Goal: Information Seeking & Learning: Learn about a topic

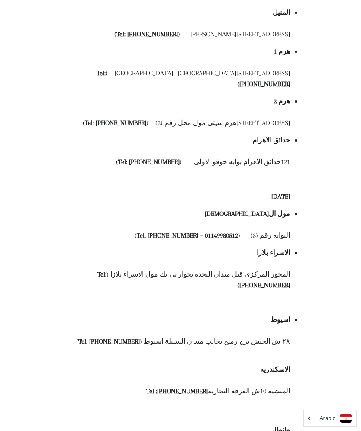
scroll to position [581, 0]
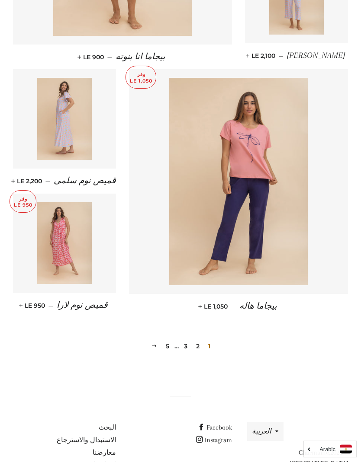
scroll to position [1044, 0]
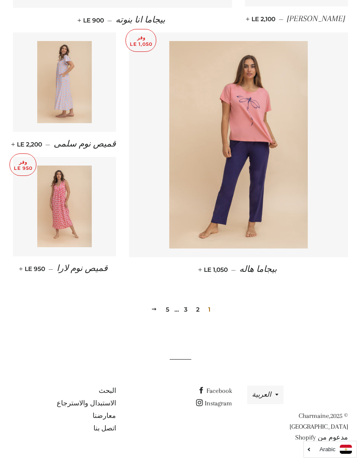
click at [199, 316] on link "2" at bounding box center [197, 309] width 10 height 13
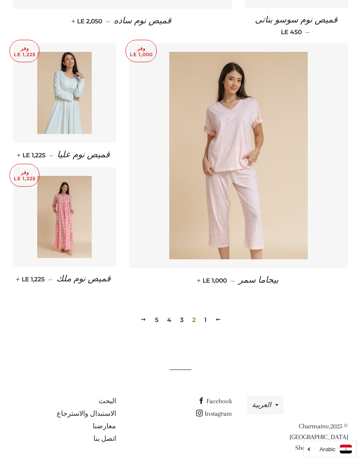
scroll to position [1054, 0]
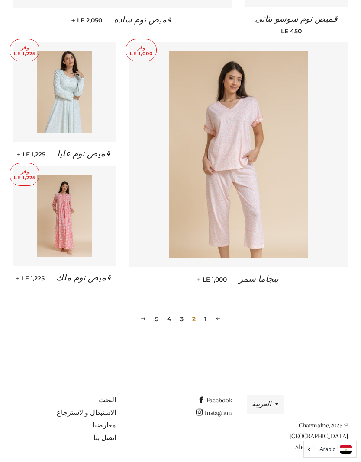
click at [184, 314] on link "3" at bounding box center [181, 319] width 10 height 13
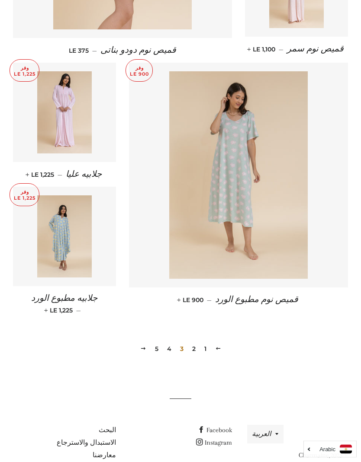
scroll to position [1035, 0]
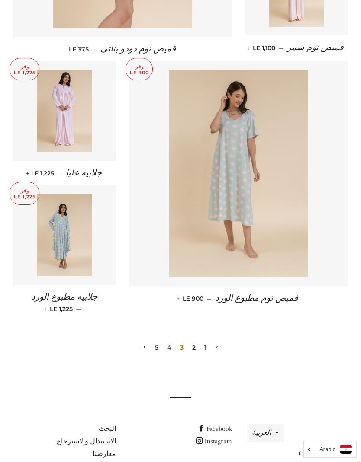
click at [169, 341] on link "4" at bounding box center [169, 347] width 11 height 13
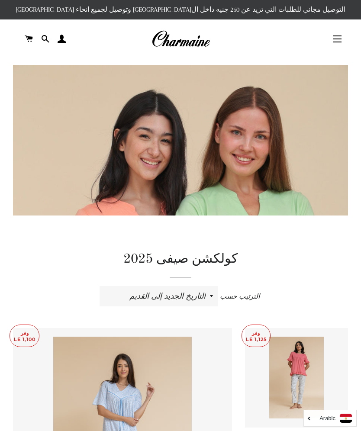
click at [225, 168] on img at bounding box center [180, 316] width 335 height 502
click at [220, 167] on img at bounding box center [180, 316] width 335 height 502
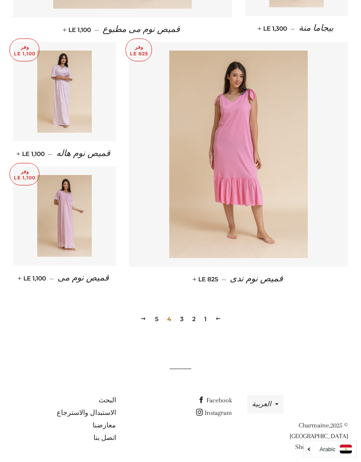
scroll to position [1035, 0]
click at [157, 315] on link "5" at bounding box center [156, 319] width 10 height 13
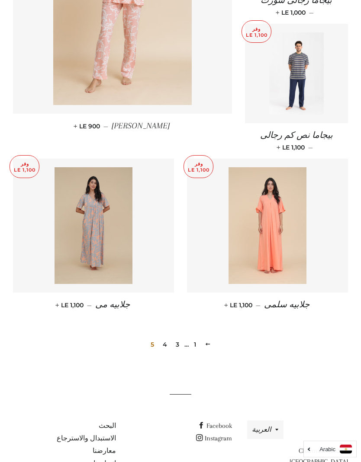
scroll to position [465, 0]
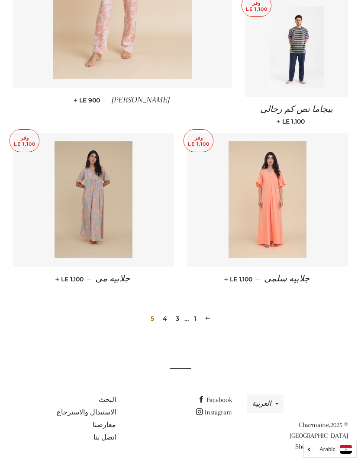
click at [310, 430] on link "Arabic" at bounding box center [330, 449] width 44 height 9
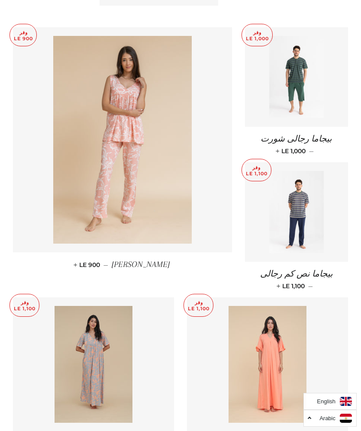
scroll to position [258, 0]
